Goal: Task Accomplishment & Management: Manage account settings

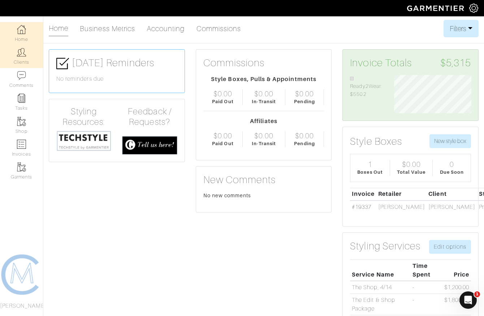
click at [26, 57] on link "Clients" at bounding box center [21, 56] width 43 height 23
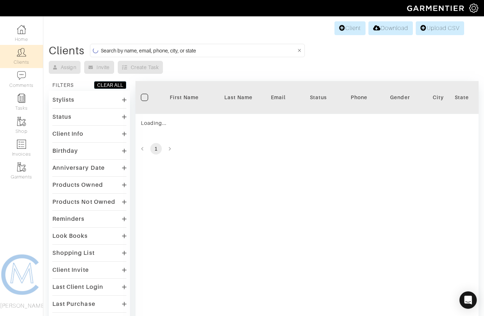
click at [106, 48] on input at bounding box center [199, 50] width 196 height 9
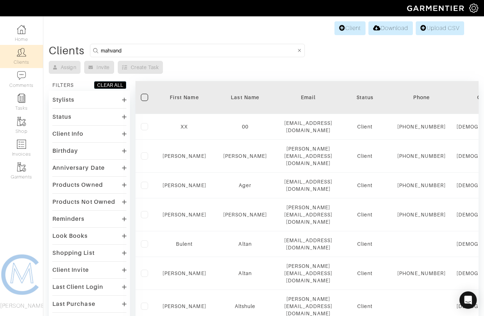
type input "mahvand"
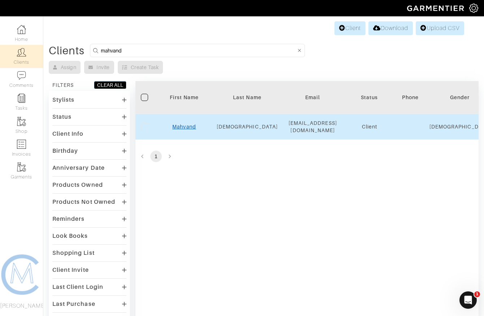
click at [180, 125] on link "Mahvand" at bounding box center [184, 127] width 24 height 6
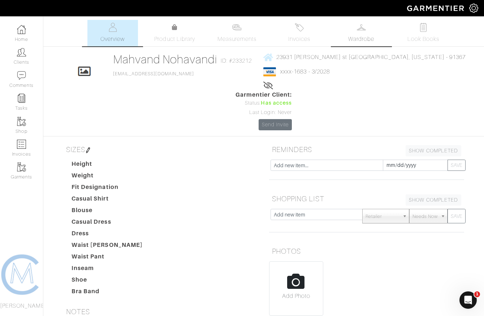
click at [347, 23] on link "Wardrobe" at bounding box center [361, 33] width 51 height 26
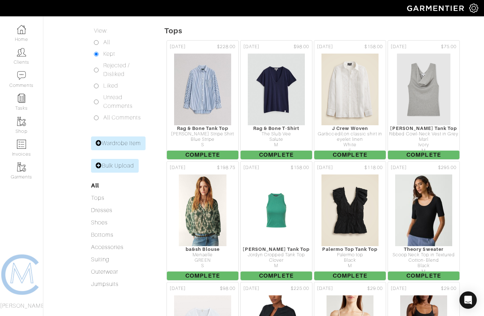
scroll to position [125, 0]
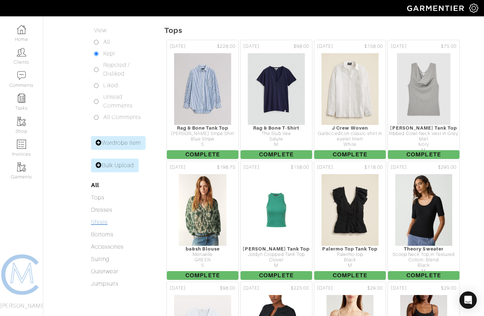
click at [98, 219] on link "Shoes" at bounding box center [99, 222] width 17 height 7
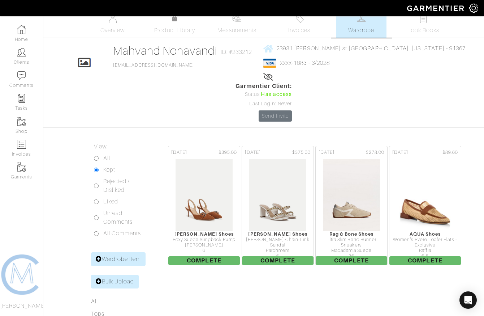
scroll to position [8, 0]
click at [98, 184] on input "Rejected / Disliked" at bounding box center [96, 186] width 5 height 5
radio input "true"
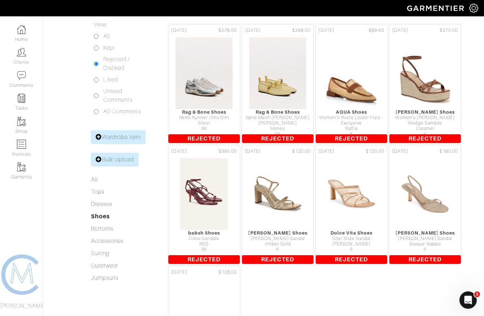
scroll to position [97, 0]
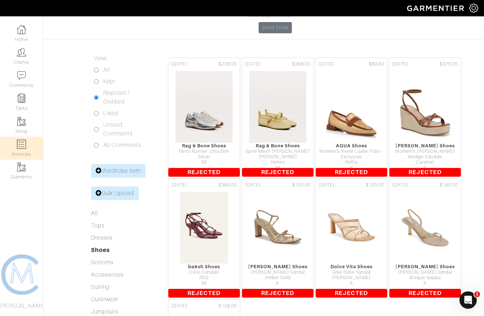
click at [23, 148] on link "Invoices" at bounding box center [21, 148] width 43 height 23
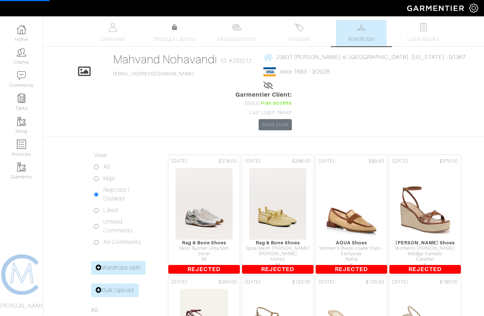
select select
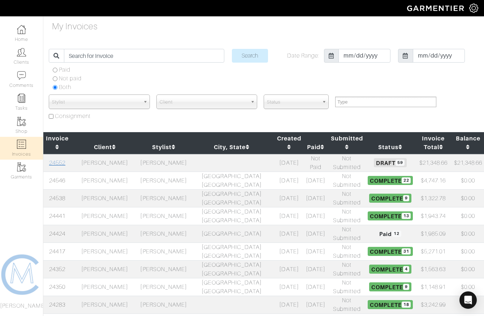
click at [57, 159] on link "24552" at bounding box center [57, 162] width 16 height 7
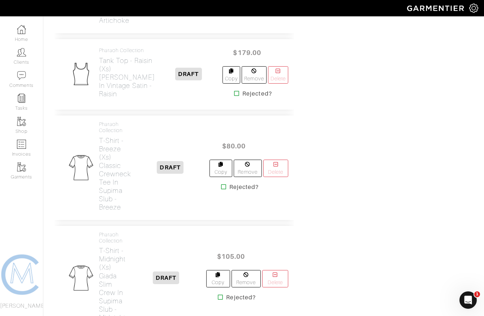
scroll to position [2652, 0]
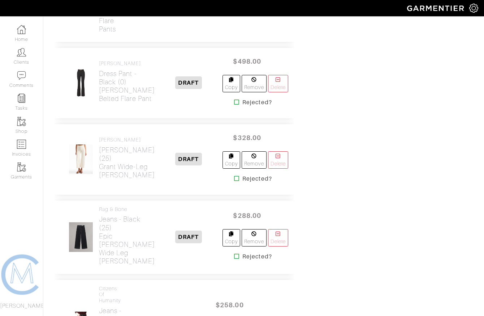
scroll to position [3209, 0]
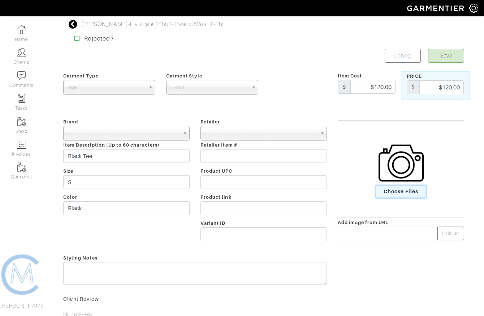
click at [389, 193] on span "Choose Files" at bounding box center [401, 191] width 50 height 12
click at [0, 0] on input "Choose Files" at bounding box center [0, 0] width 0 height 0
click at [401, 196] on span "Choose Files" at bounding box center [401, 191] width 50 height 12
click at [0, 0] on input "Choose Files" at bounding box center [0, 0] width 0 height 0
click at [352, 230] on input "text" at bounding box center [388, 233] width 100 height 14
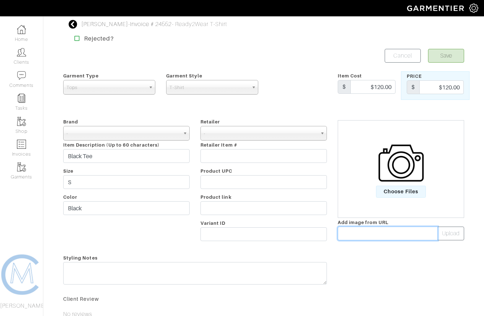
paste input "file:///Users/carolynmartin/Library/Messages/Attachments/e0/00/46084699-632B-44…"
type input "file:///Users/carolynmartin/Library/Messages/Attachments/e0/00/46084699-632B-44…"
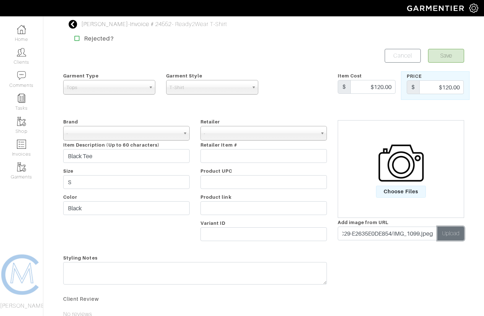
click at [450, 233] on button "Upload" at bounding box center [451, 233] width 27 height 14
click at [441, 57] on button "Save" at bounding box center [446, 56] width 36 height 14
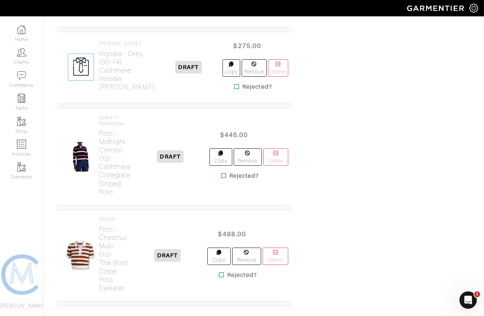
scroll to position [1058, 0]
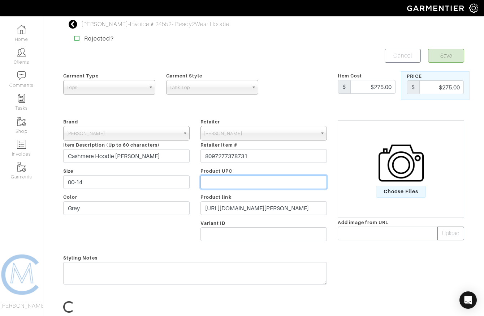
click at [249, 187] on input "text" at bounding box center [264, 182] width 127 height 14
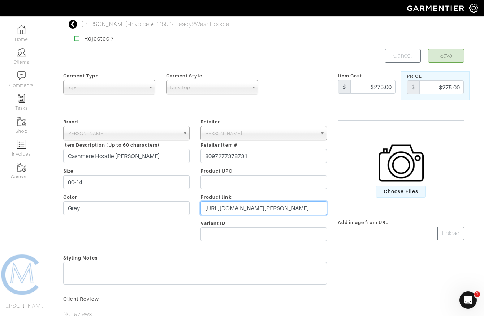
click at [242, 209] on input "https://veronicabeard.com/products/cashmere-hoodie-dickey-grey?variant=44059657…" at bounding box center [264, 208] width 127 height 14
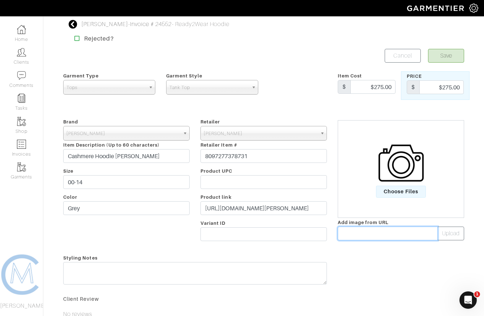
click at [354, 238] on input "text" at bounding box center [388, 233] width 100 height 14
paste input "https://veronicabeard.com/cdn/shop/files/COREKN4115190B_GREY.jpg?v=1697578566&w…"
type input "https://veronicabeard.com/cdn/shop/files/COREKN4115190B_GREY.jpg?v=1697578566&w…"
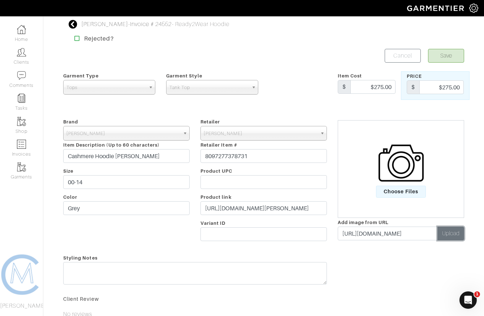
click at [450, 231] on button "Upload" at bounding box center [451, 233] width 27 height 14
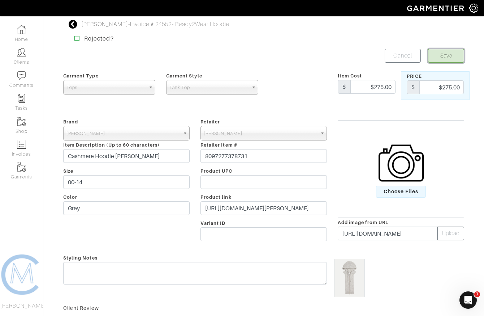
click at [445, 59] on button "Save" at bounding box center [446, 56] width 36 height 14
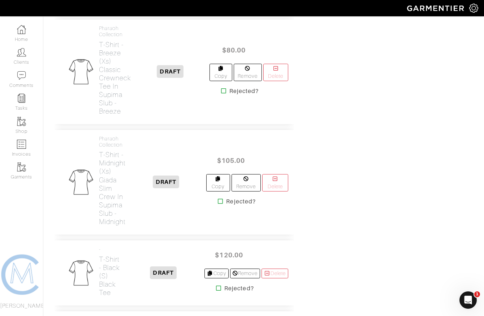
scroll to position [2738, 0]
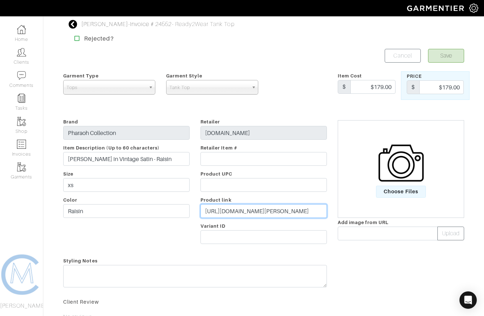
click at [252, 206] on input "https://guildla.com/products/maggie-tank-in-vintage-satin-raisin?_pos=9" at bounding box center [264, 211] width 127 height 14
click at [75, 26] on icon at bounding box center [73, 24] width 9 height 9
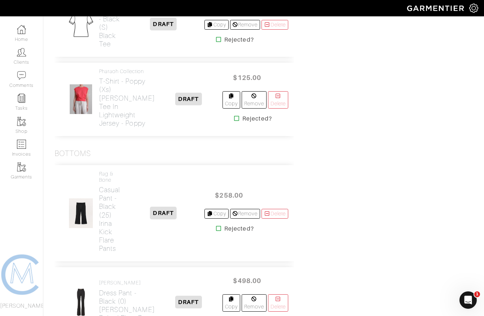
scroll to position [2987, 0]
click at [89, 51] on div "- T-Shirt - Black (S) Black Tee" at bounding box center [94, 25] width 68 height 54
click at [99, 48] on h2 "T-Shirt - Black (S) Black Tee" at bounding box center [111, 28] width 24 height 42
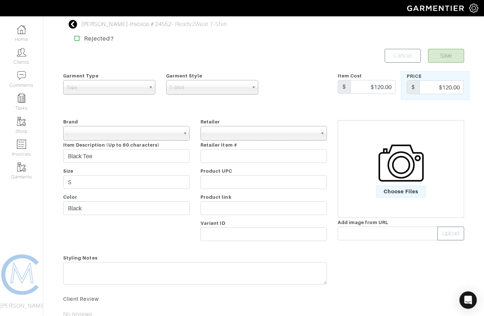
click at [396, 197] on div "Choose Files" at bounding box center [401, 169] width 127 height 98
click at [393, 192] on span "Choose Files" at bounding box center [401, 191] width 50 height 12
click at [0, 0] on input "Choose Files" at bounding box center [0, 0] width 0 height 0
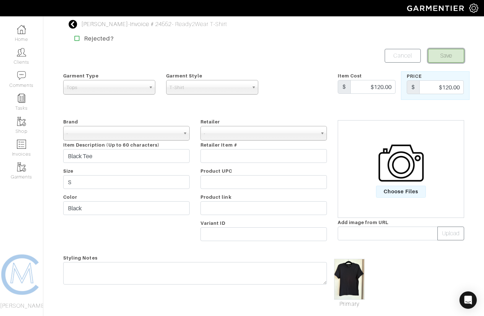
click at [433, 56] on button "Save" at bounding box center [446, 56] width 36 height 14
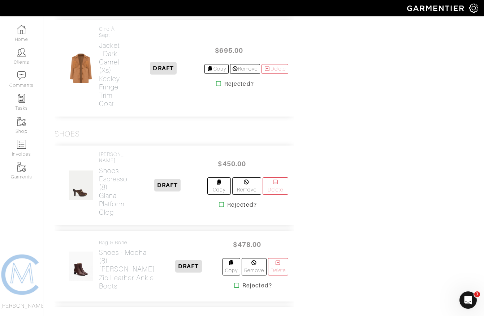
scroll to position [4617, 0]
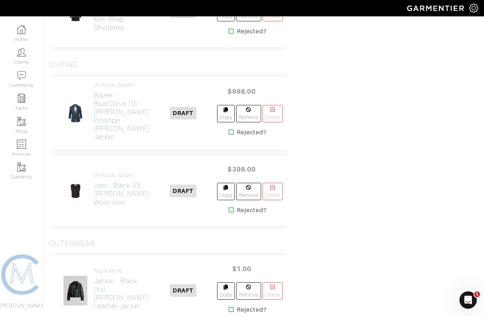
scroll to position [4381, 5]
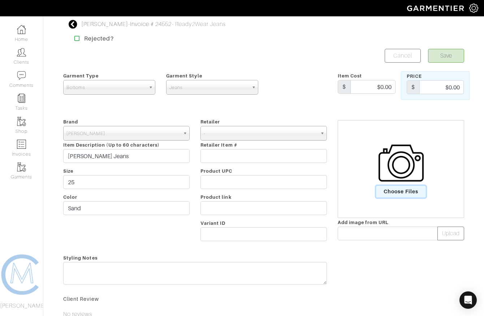
click at [407, 189] on span "Choose Files" at bounding box center [401, 191] width 50 height 12
click at [0, 0] on input "Choose Files" at bounding box center [0, 0] width 0 height 0
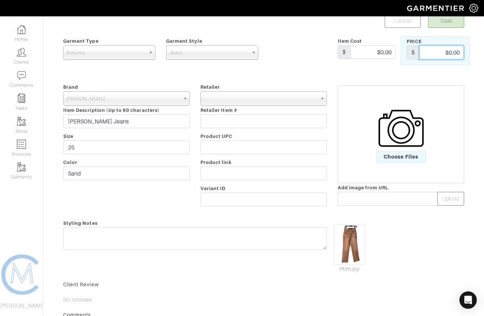
click at [444, 50] on input "$0.00" at bounding box center [442, 53] width 44 height 14
click at [452, 53] on input "398" at bounding box center [442, 53] width 44 height 14
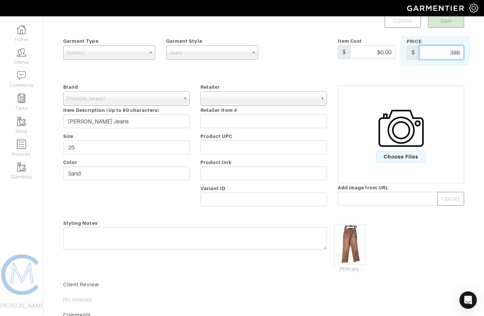
click at [452, 53] on input "398" at bounding box center [442, 53] width 44 height 14
type input "398"
click at [385, 50] on input "$0.00" at bounding box center [373, 52] width 45 height 14
paste input "398"
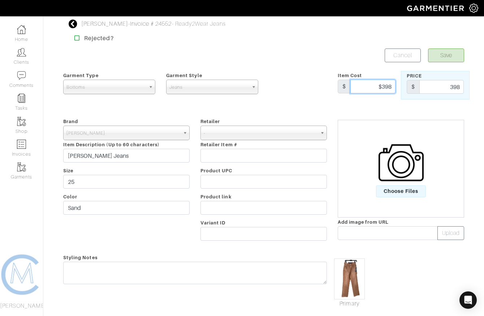
scroll to position [0, 0]
type input "$398"
click at [448, 52] on button "Save" at bounding box center [446, 56] width 36 height 14
click at [437, 57] on button "Save" at bounding box center [446, 56] width 36 height 14
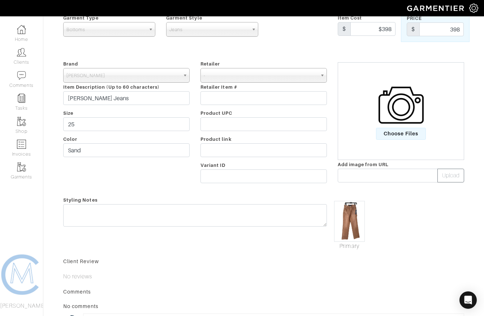
scroll to position [66, 0]
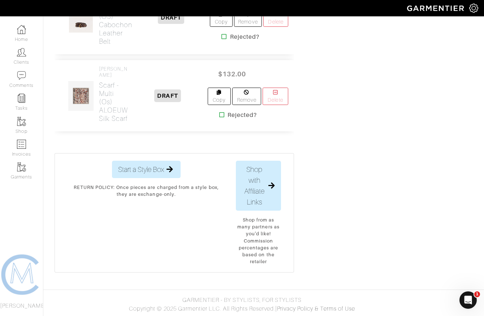
scroll to position [5281, 0]
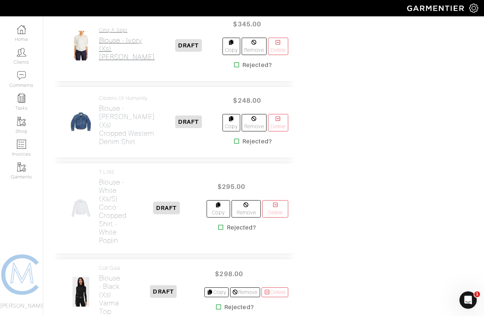
scroll to position [652, 0]
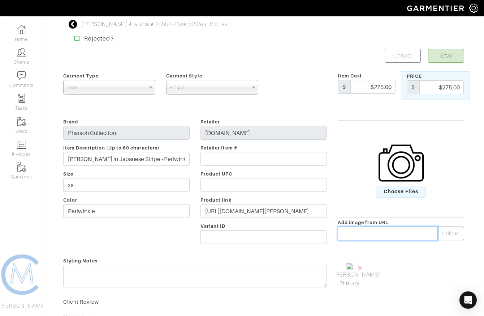
click at [406, 234] on input "text" at bounding box center [388, 233] width 100 height 14
paste input "[URL][DOMAIN_NAME]"
type input "[URL][DOMAIN_NAME]"
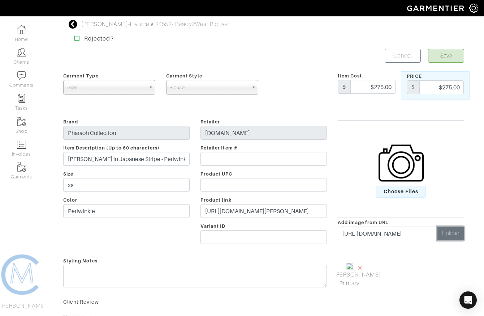
click at [449, 234] on button "Upload" at bounding box center [451, 233] width 27 height 14
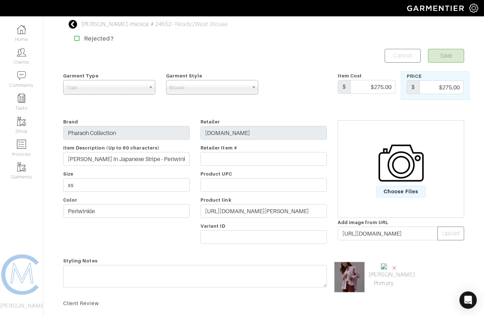
click at [388, 265] on img at bounding box center [384, 266] width 7 height 7
click at [393, 266] on span "×" at bounding box center [395, 267] width 6 height 10
click at [87, 217] on div "Brand Pharaoh Collection Item Description (Up to 60 characters) [PERSON_NAME] i…" at bounding box center [126, 182] width 137 height 130
click at [87, 214] on input "Periwinkle" at bounding box center [126, 211] width 127 height 14
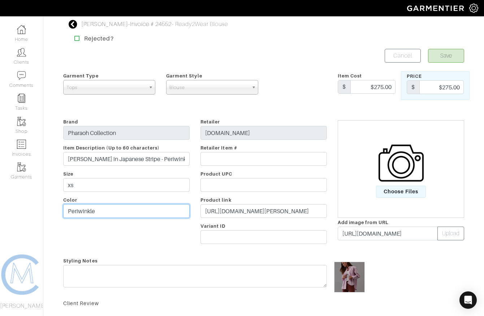
click at [87, 214] on input "Periwinkle" at bounding box center [126, 211] width 127 height 14
type input "Pink"
click at [436, 52] on button "Save" at bounding box center [446, 56] width 36 height 14
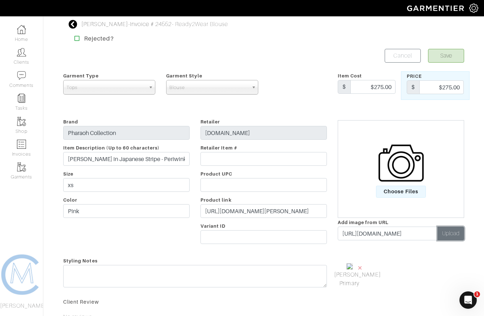
click at [446, 236] on button "Upload" at bounding box center [451, 233] width 27 height 14
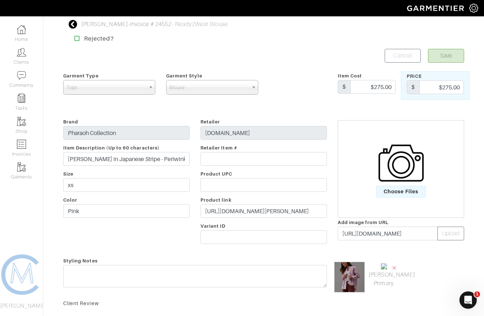
click at [394, 265] on span "×" at bounding box center [395, 267] width 6 height 10
click at [401, 54] on link "Cancel" at bounding box center [403, 56] width 36 height 14
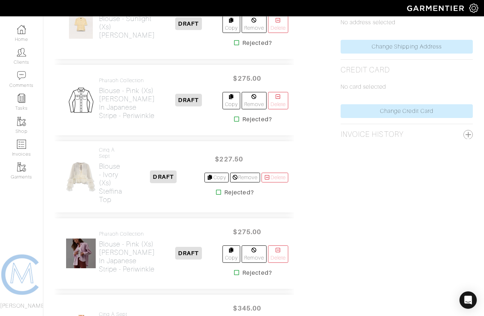
scroll to position [373, 0]
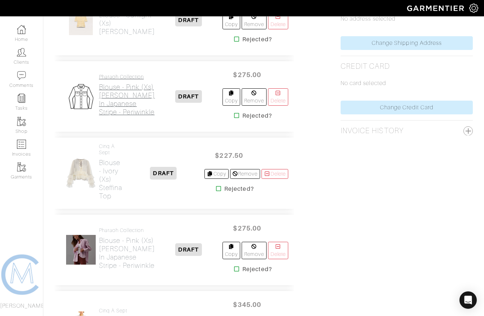
click at [119, 116] on h2 "Blouse - Pink (xs) [PERSON_NAME] in Japanese Stripe - Periwinkle" at bounding box center [127, 99] width 56 height 33
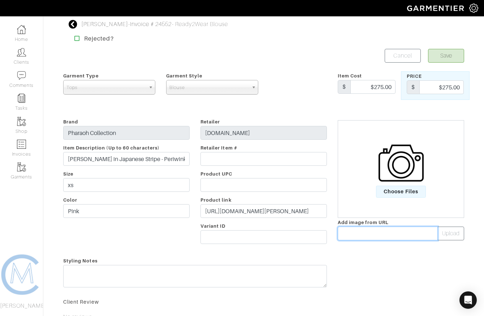
click at [382, 233] on input "text" at bounding box center [388, 233] width 100 height 14
paste input "[URL][DOMAIN_NAME]"
type input "[URL][DOMAIN_NAME]"
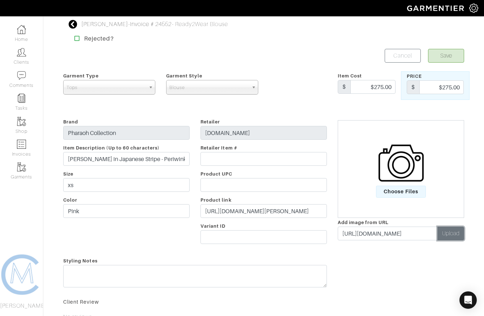
click at [451, 232] on button "Upload" at bounding box center [451, 233] width 27 height 14
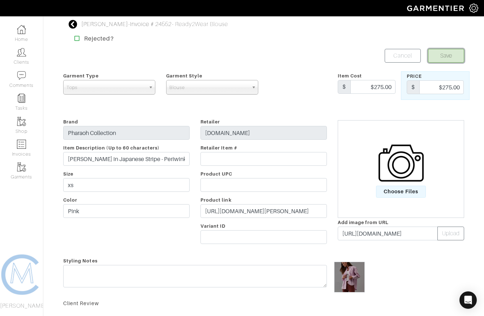
click at [449, 59] on button "Save" at bounding box center [446, 56] width 36 height 14
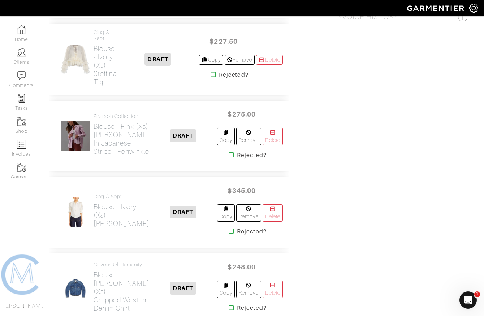
scroll to position [487, 5]
click at [101, 156] on h2 "Blouse - Pink (xs) [PERSON_NAME] in Japanese Stripe - Periwinkle" at bounding box center [122, 139] width 56 height 33
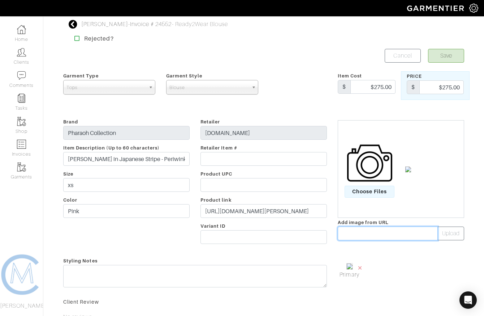
click at [361, 234] on input "text" at bounding box center [388, 233] width 100 height 14
paste input "[URL][DOMAIN_NAME]"
type input "https://guildla.com/cdn/shop/files/PHA_1425STP253_PER-1_552275dd-e83c-435d-856c…"
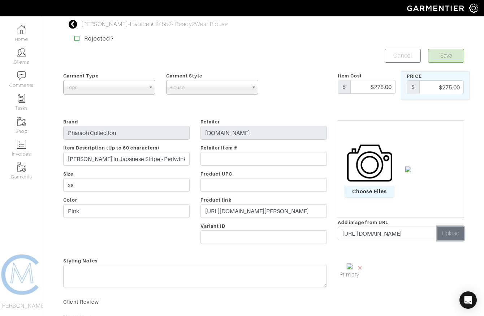
click at [456, 234] on button "Upload" at bounding box center [451, 233] width 27 height 14
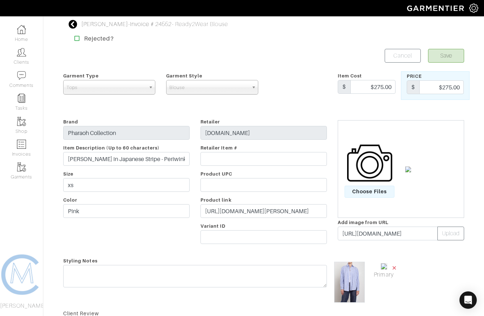
click at [394, 266] on span "×" at bounding box center [395, 267] width 6 height 10
click at [440, 56] on button "Save" at bounding box center [446, 56] width 36 height 14
click at [118, 226] on div "Brand Pharaoh Collection Item Description (Up to 60 characters) Jessie Shirt in…" at bounding box center [126, 182] width 137 height 130
click at [120, 210] on input "Pink" at bounding box center [126, 211] width 127 height 14
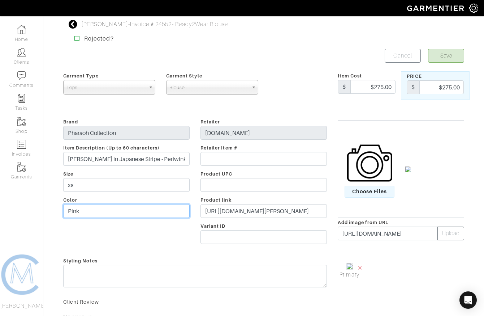
click at [108, 210] on input "Pink" at bounding box center [126, 211] width 127 height 14
type input "Periwinkle"
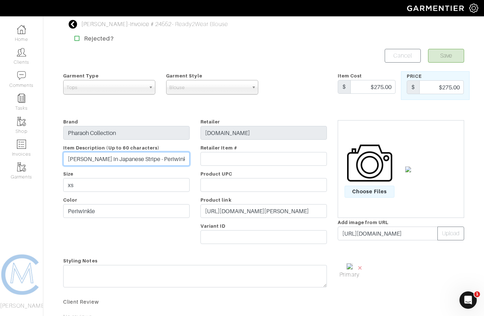
click at [171, 155] on input "[PERSON_NAME] in Japanese Stripe - Periwinkle" at bounding box center [126, 159] width 127 height 14
click at [170, 155] on input "[PERSON_NAME] in Japanese Stripe - Periwinkle" at bounding box center [126, 159] width 127 height 14
type input "[PERSON_NAME] in Japanese Stripe"
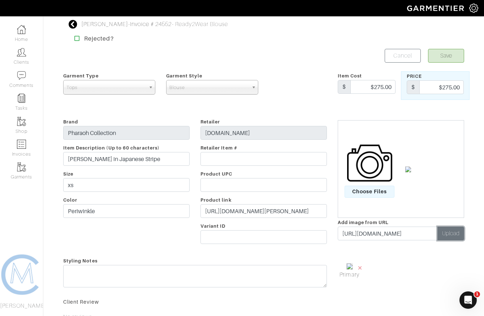
click at [447, 237] on button "Upload" at bounding box center [451, 233] width 27 height 14
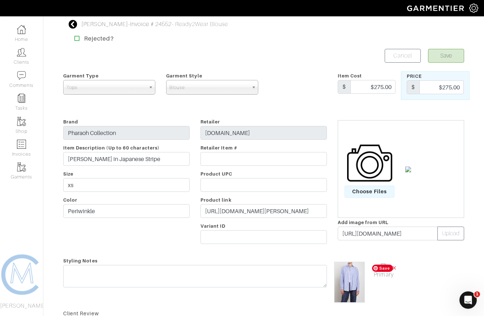
click at [395, 266] on span "×" at bounding box center [395, 267] width 6 height 10
click at [439, 58] on button "Save" at bounding box center [446, 56] width 36 height 14
